Goal: Navigation & Orientation: Find specific page/section

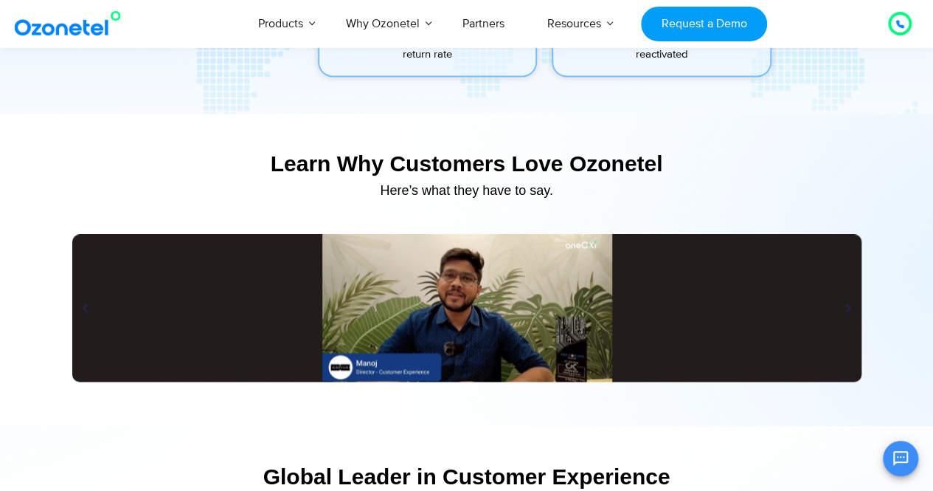
scroll to position [6734, 0]
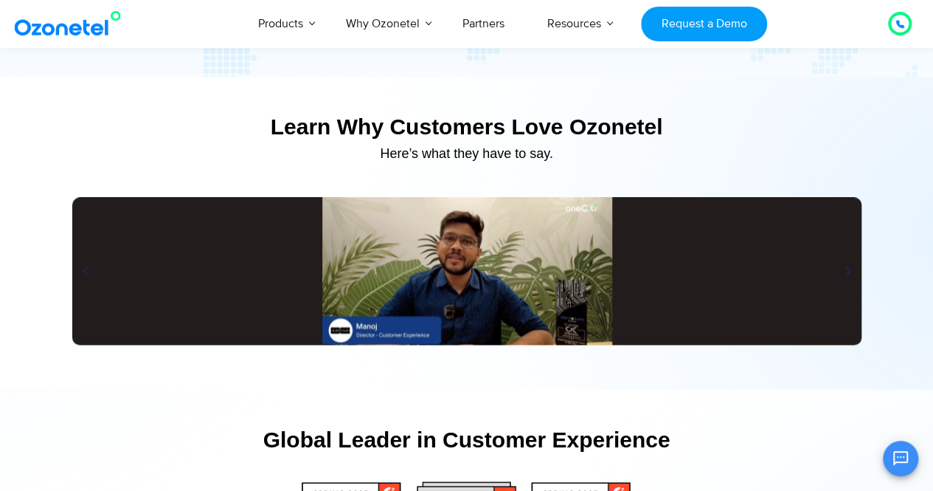
click at [376, 290] on div "Play" at bounding box center [467, 271] width 790 height 148
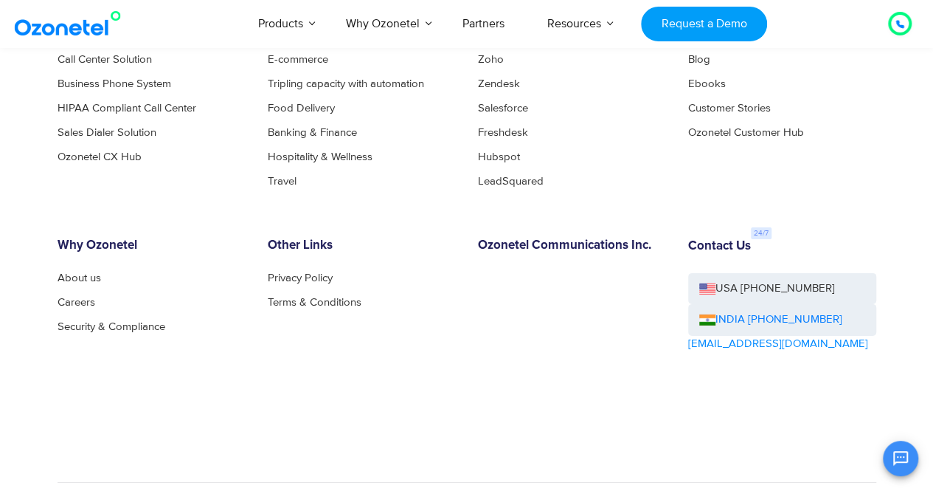
scroll to position [7840, 0]
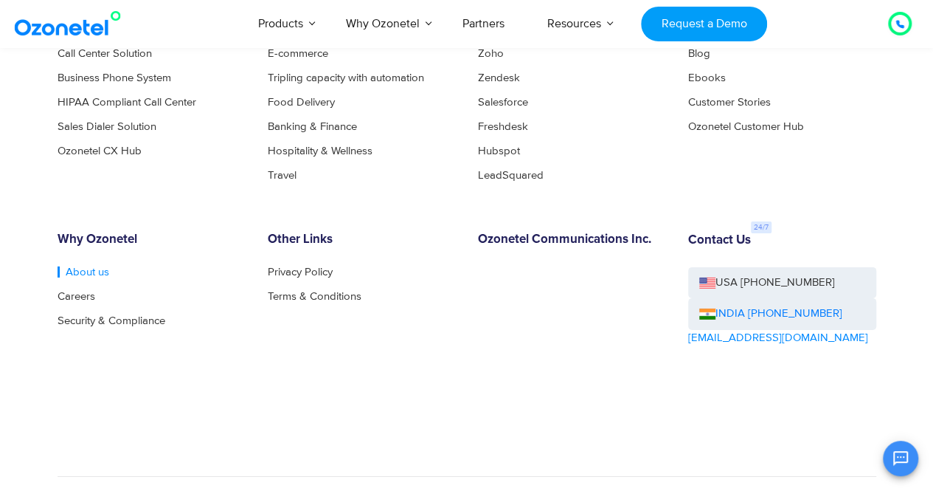
click at [83, 277] on link "About us" at bounding box center [84, 271] width 52 height 11
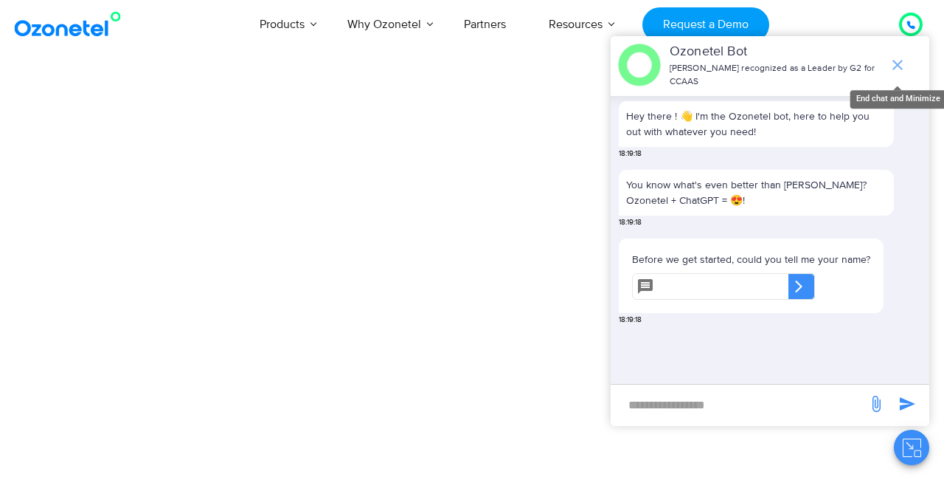
click at [899, 60] on icon "end chat or minimize" at bounding box center [898, 65] width 10 height 10
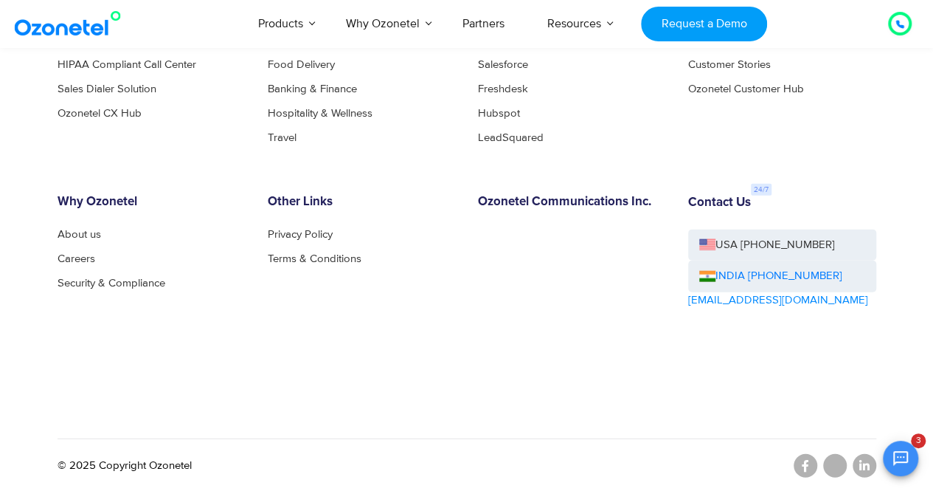
scroll to position [1615, 0]
click at [90, 231] on link "About us" at bounding box center [84, 233] width 52 height 11
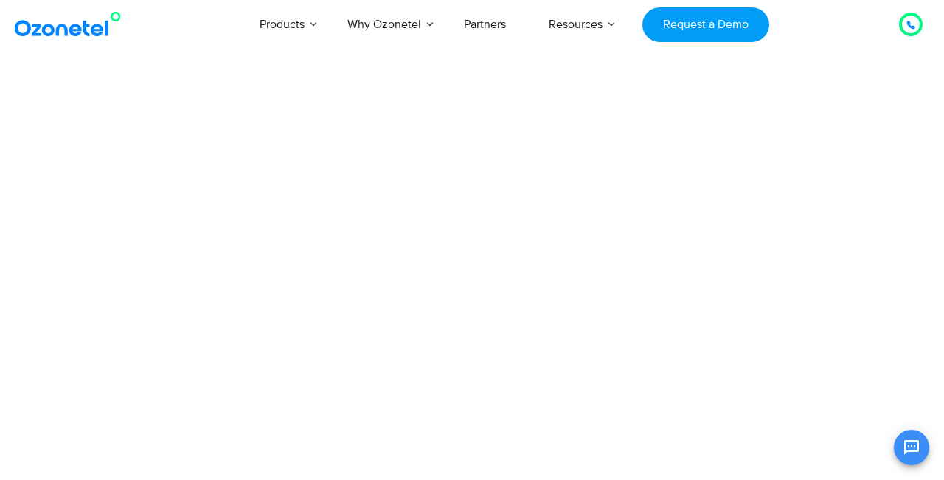
scroll to position [192, 0]
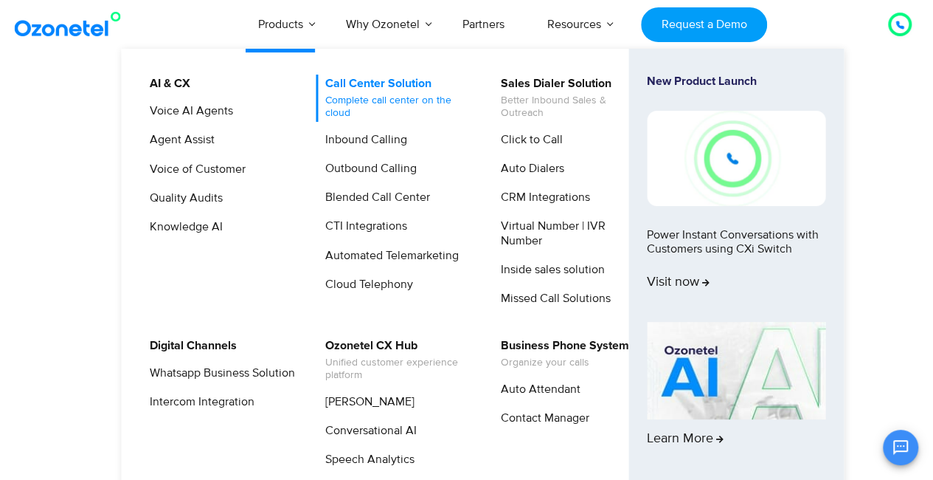
click at [333, 84] on link "Call Center Solution Complete call center on the cloud" at bounding box center [394, 98] width 157 height 47
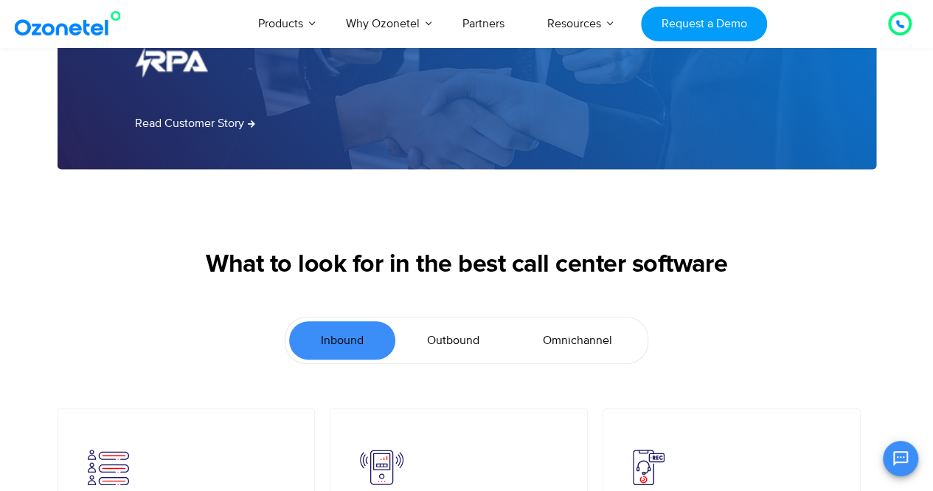
scroll to position [3005, 0]
